Goal: Use online tool/utility: Utilize a website feature to perform a specific function

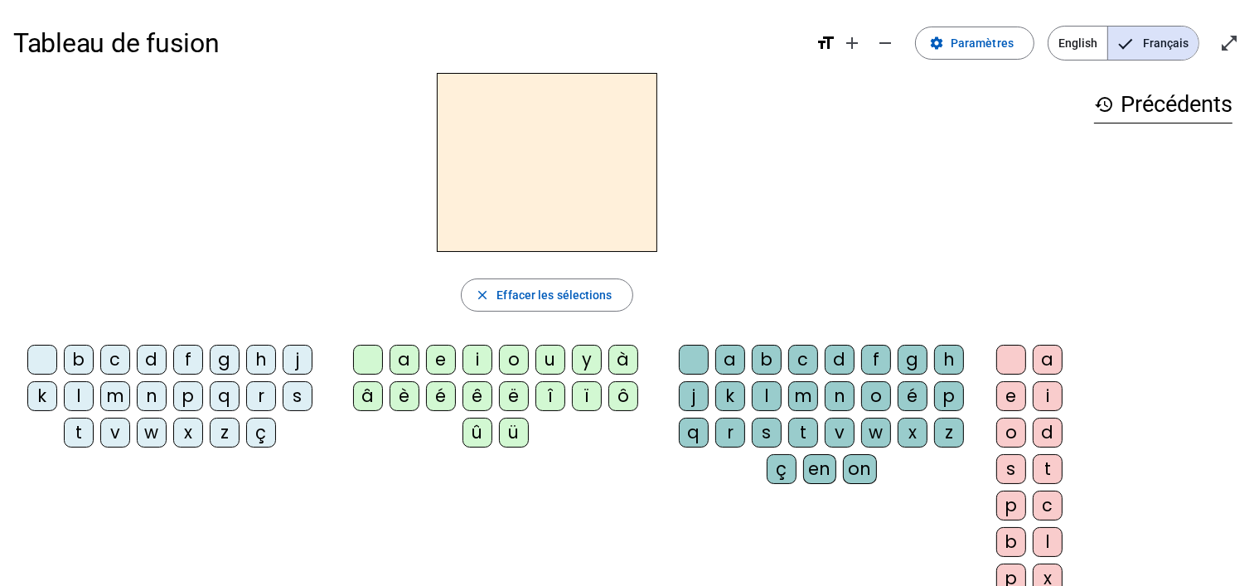
click at [297, 357] on div "j" at bounding box center [298, 360] width 30 height 30
click at [446, 354] on div "e" at bounding box center [441, 360] width 30 height 30
click at [116, 404] on div "m" at bounding box center [115, 396] width 30 height 30
click at [296, 398] on div "s" at bounding box center [298, 396] width 30 height 30
click at [76, 439] on div "t" at bounding box center [79, 433] width 30 height 30
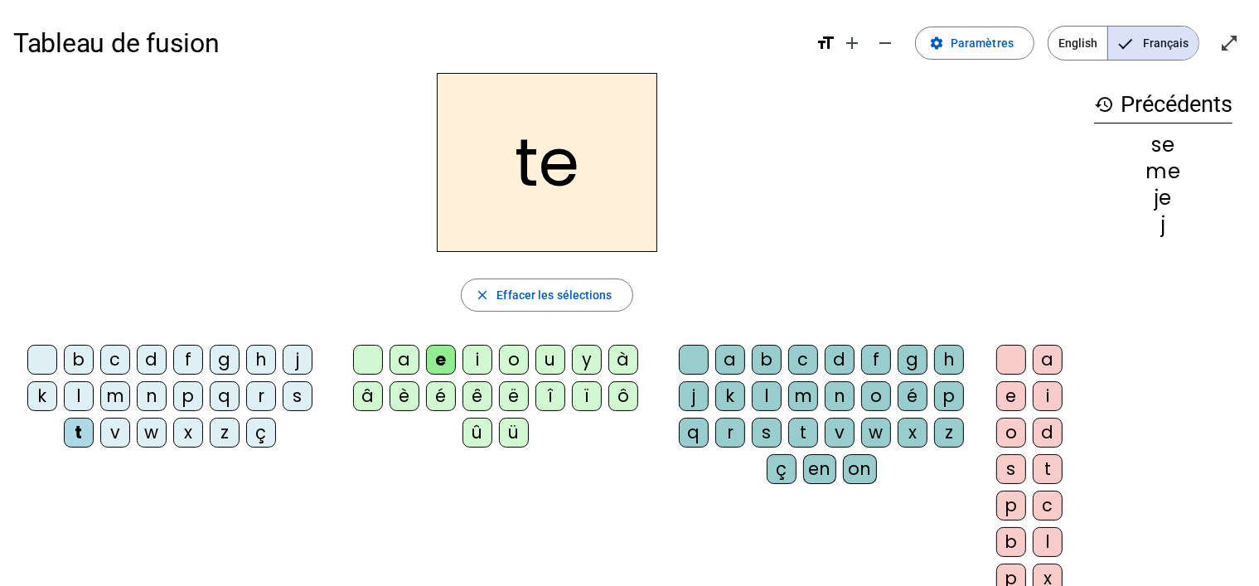
click at [111, 438] on div "v" at bounding box center [115, 433] width 30 height 30
click at [82, 360] on div "b" at bounding box center [79, 360] width 30 height 30
click at [151, 364] on div "d" at bounding box center [152, 360] width 30 height 30
click at [187, 364] on div "f" at bounding box center [188, 360] width 30 height 30
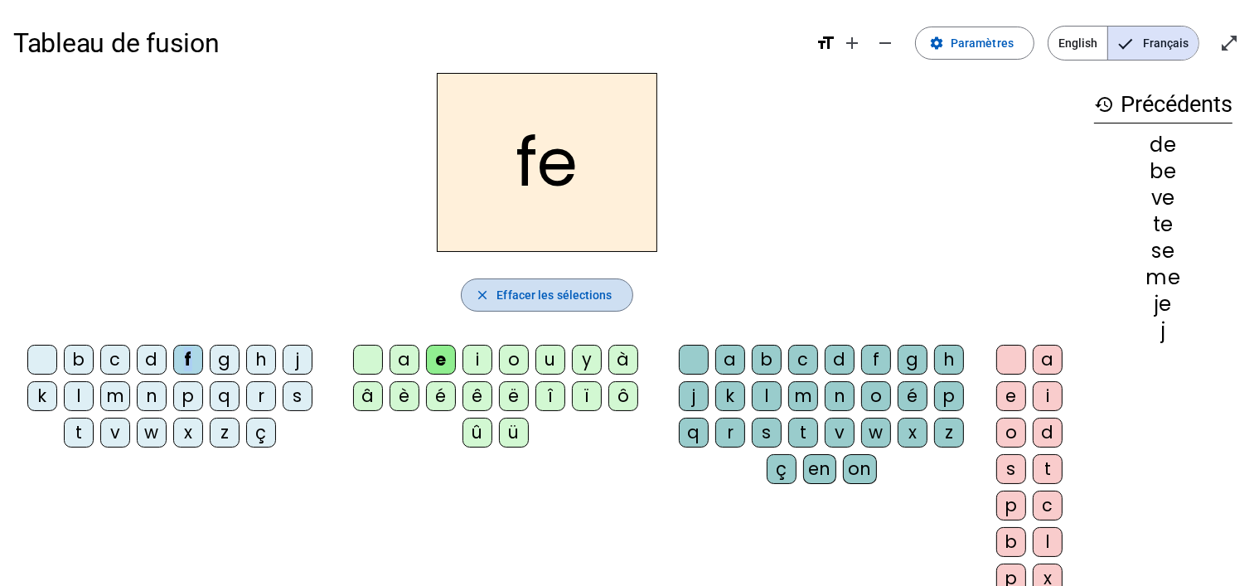
click at [514, 289] on span "Effacer les sélections" at bounding box center [553, 295] width 115 height 20
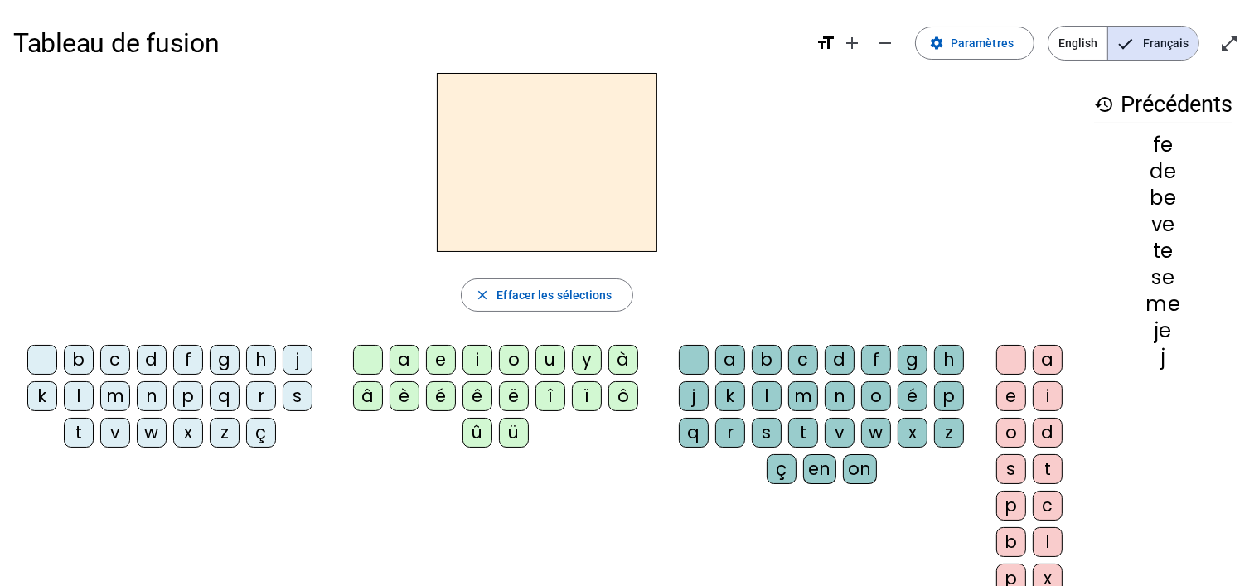
click at [160, 453] on div "b c d f g h j k l m n p q r s t v w x z ç" at bounding box center [173, 399] width 320 height 123
click at [402, 359] on div "a" at bounding box center [404, 360] width 30 height 30
click at [123, 398] on div "m" at bounding box center [115, 396] width 30 height 30
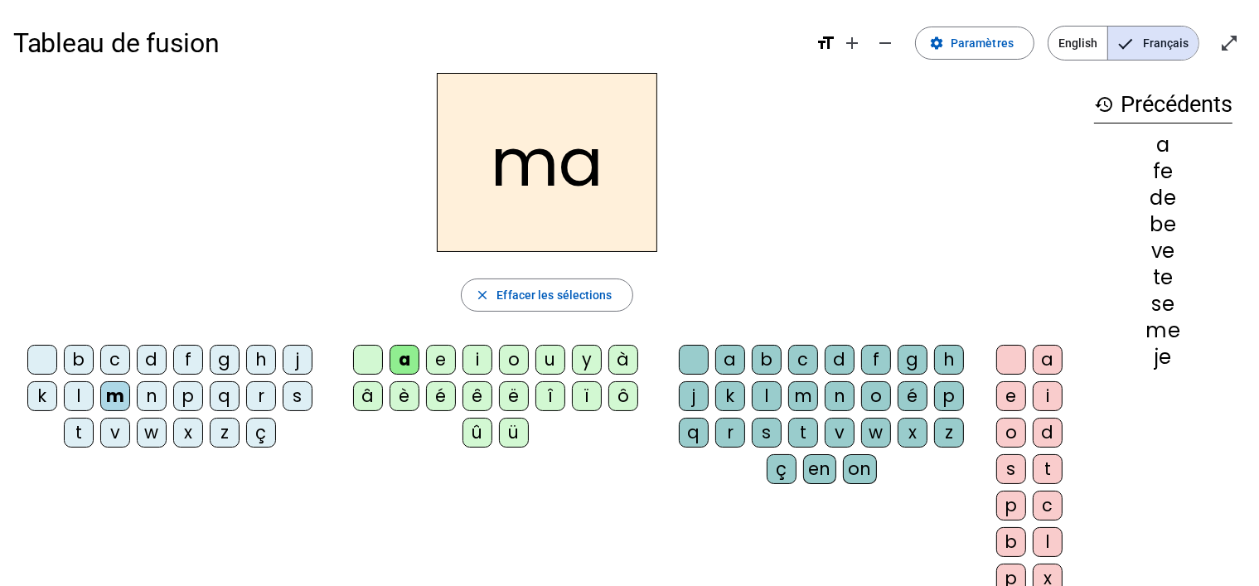
click at [301, 394] on div "s" at bounding box center [298, 396] width 30 height 30
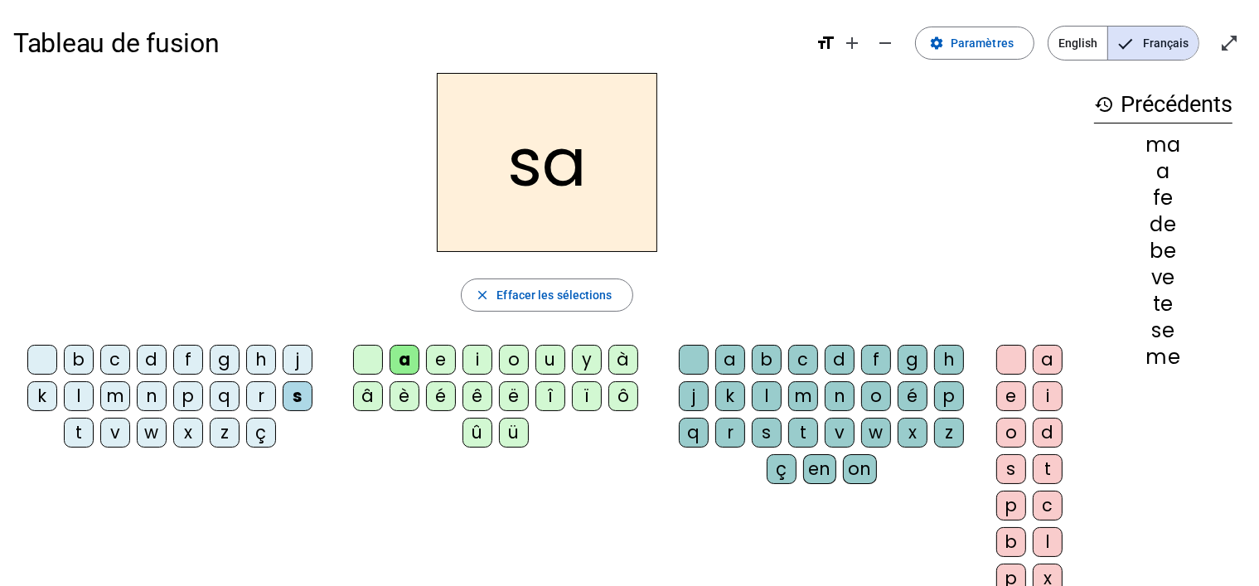
click at [79, 433] on div "t" at bounding box center [79, 433] width 30 height 30
click at [85, 400] on div "l" at bounding box center [79, 396] width 30 height 30
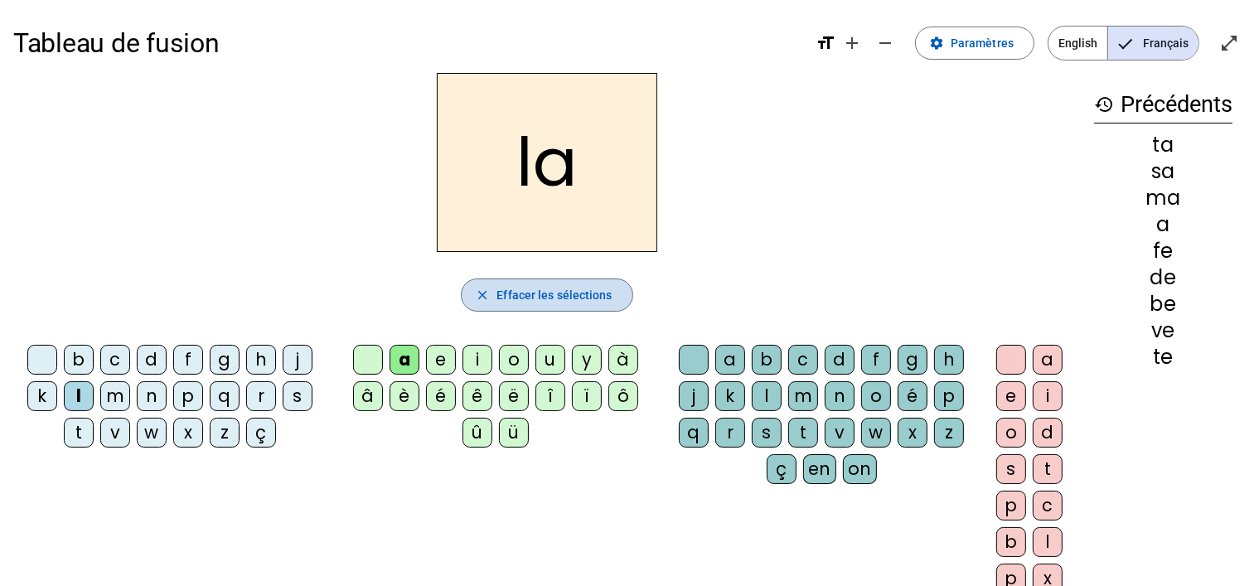
click at [560, 307] on span "button" at bounding box center [547, 295] width 170 height 40
